Goal: Browse casually

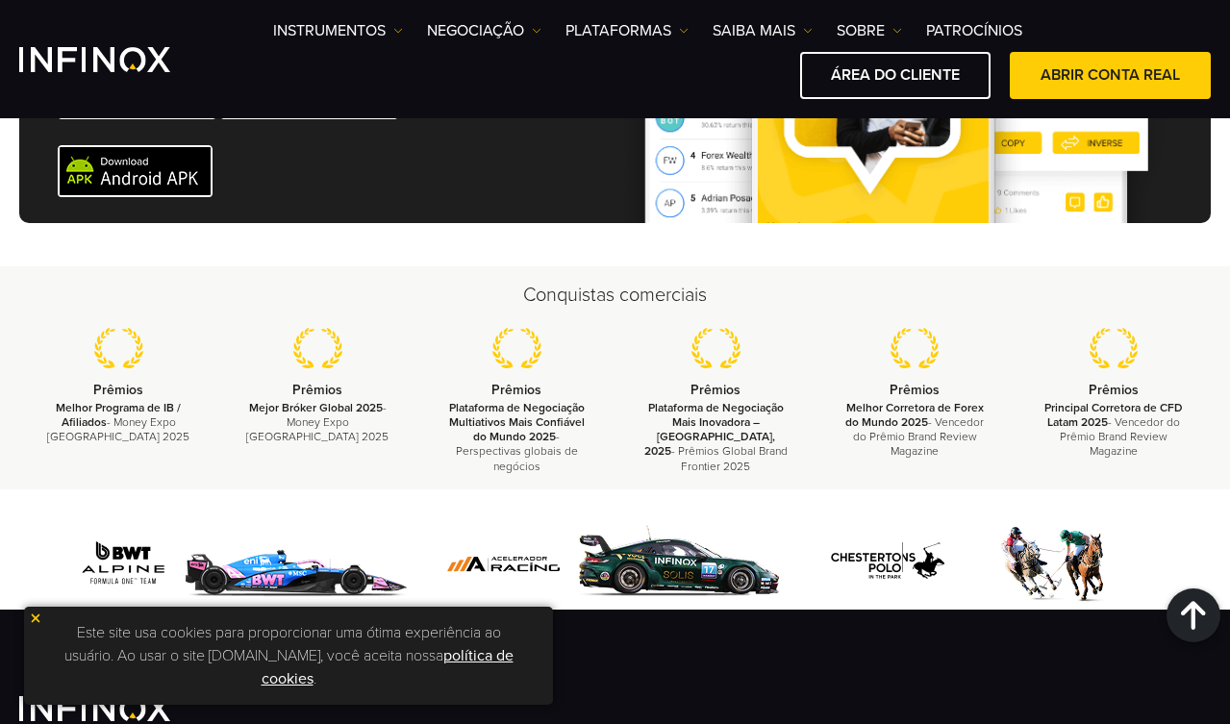
scroll to position [7390, 0]
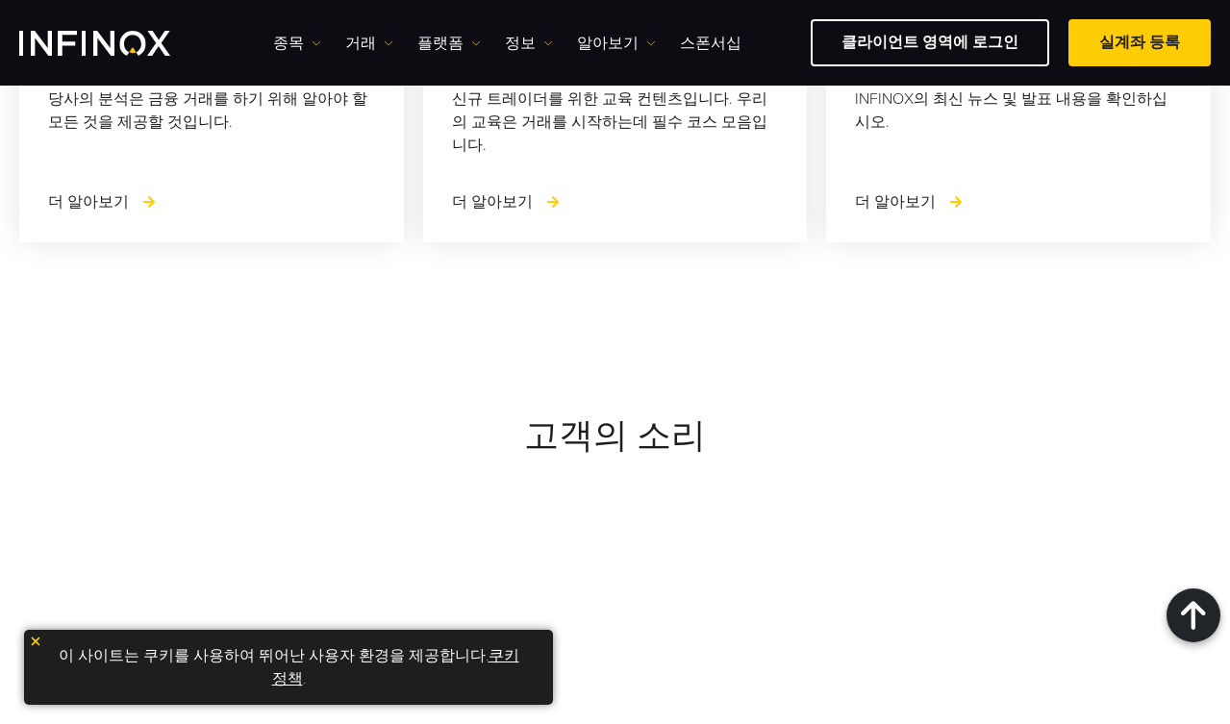
scroll to position [9101, 0]
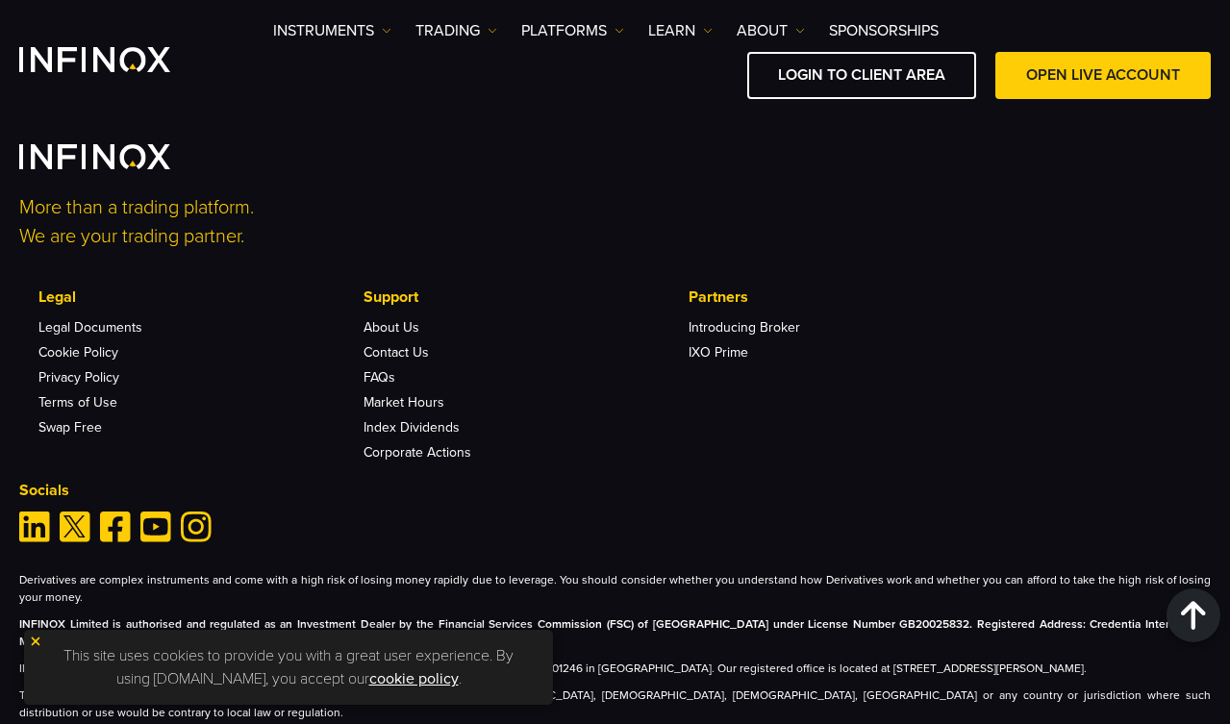
scroll to position [7050, 0]
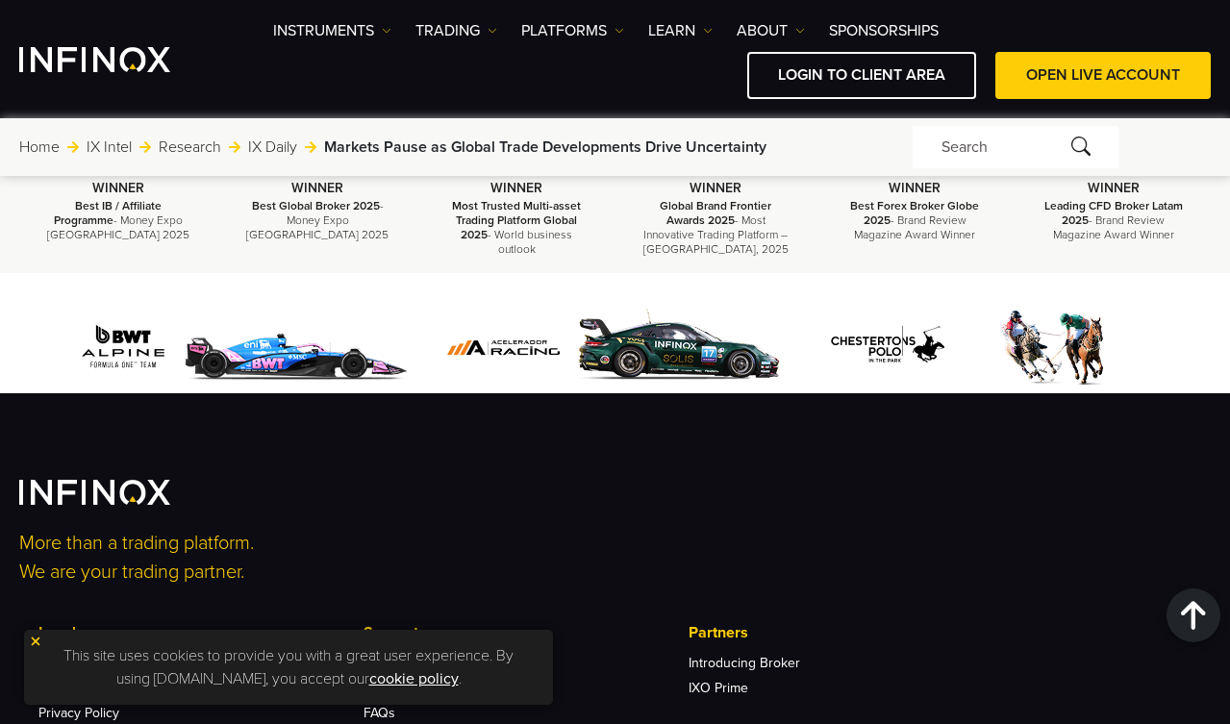
scroll to position [6569, 0]
